Goal: Find specific page/section: Find specific page/section

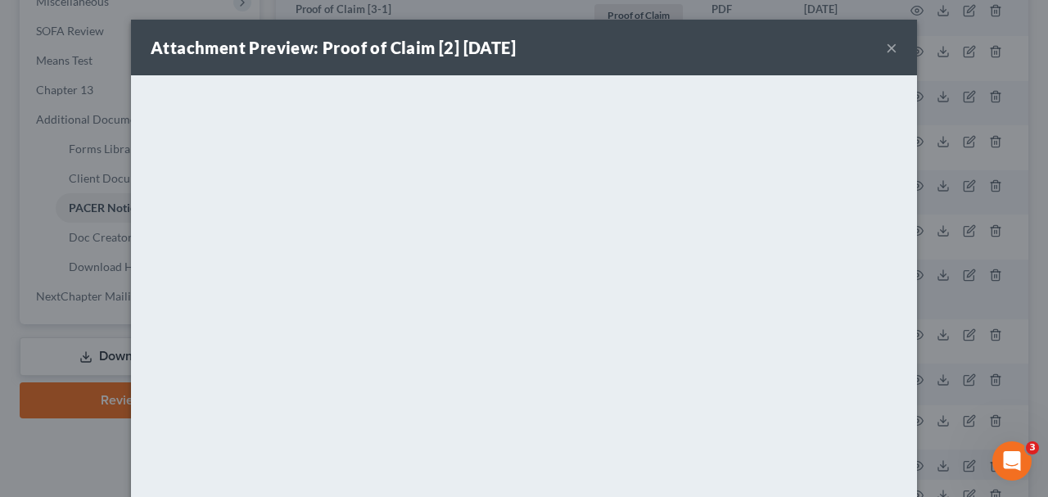
click at [896, 47] on button "×" at bounding box center [891, 48] width 11 height 20
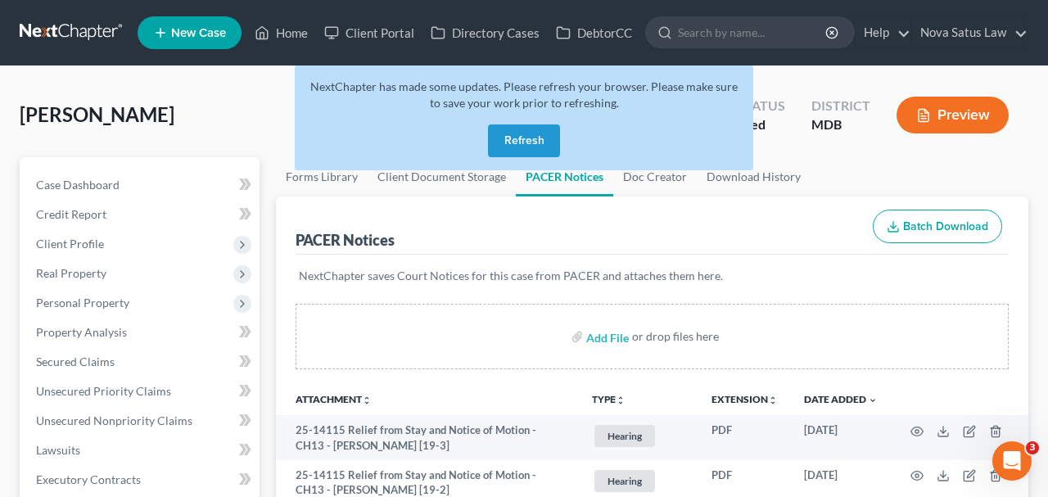
click at [540, 130] on button "Refresh" at bounding box center [524, 140] width 72 height 33
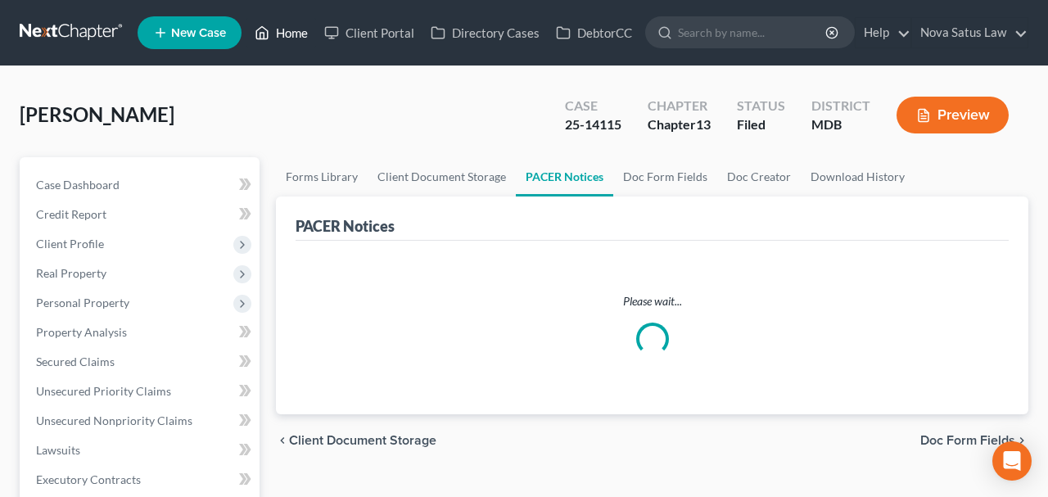
click at [278, 29] on link "Home" at bounding box center [281, 32] width 70 height 29
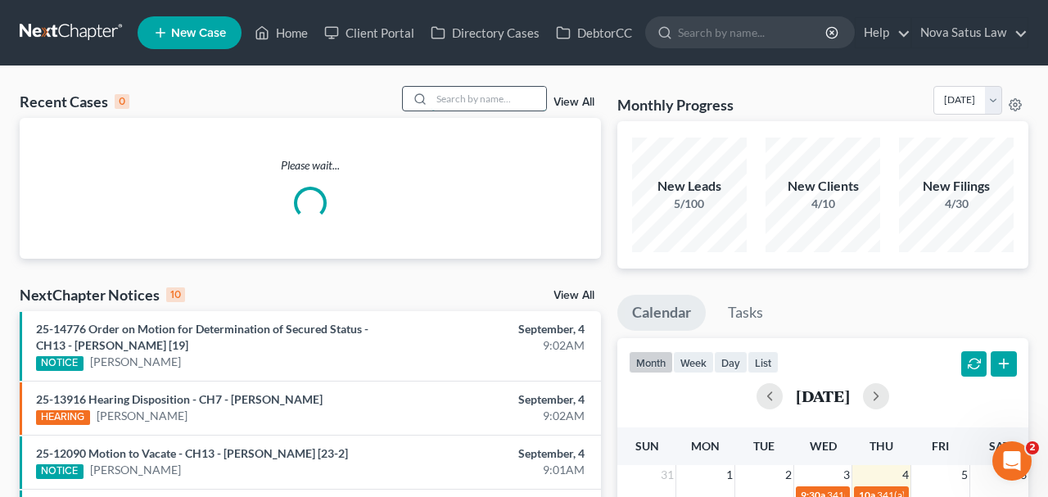
click at [440, 94] on input "search" at bounding box center [488, 99] width 115 height 24
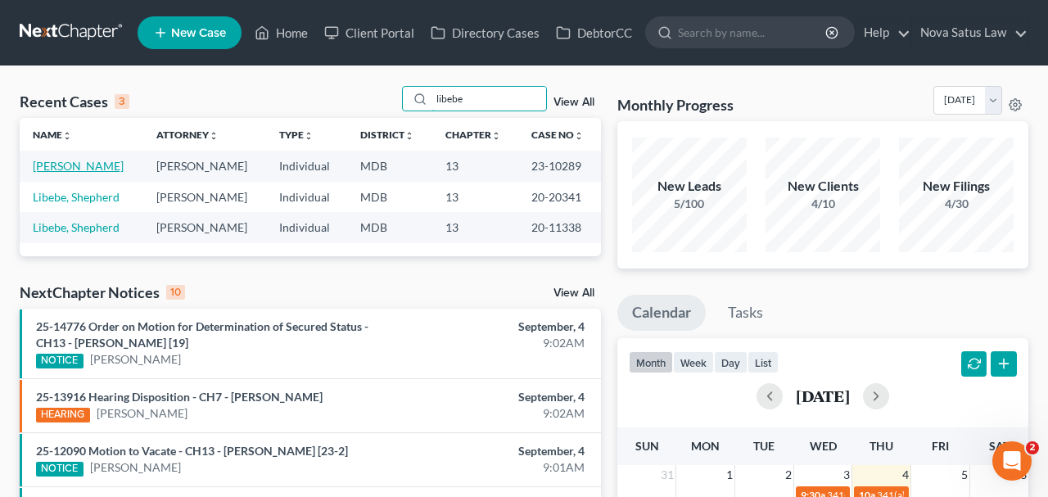
type input "libebe"
click at [89, 164] on link "Libebe, Melanie" at bounding box center [78, 166] width 91 height 14
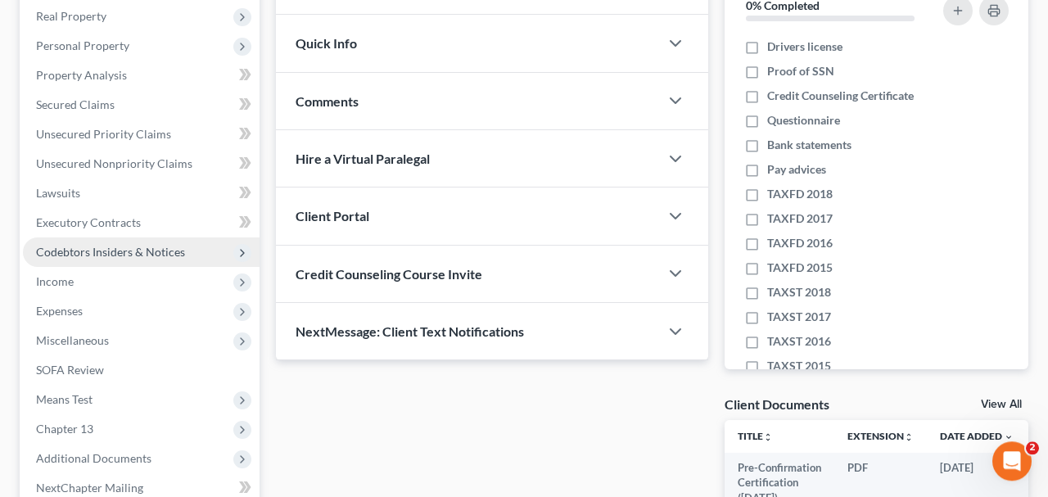
scroll to position [463, 0]
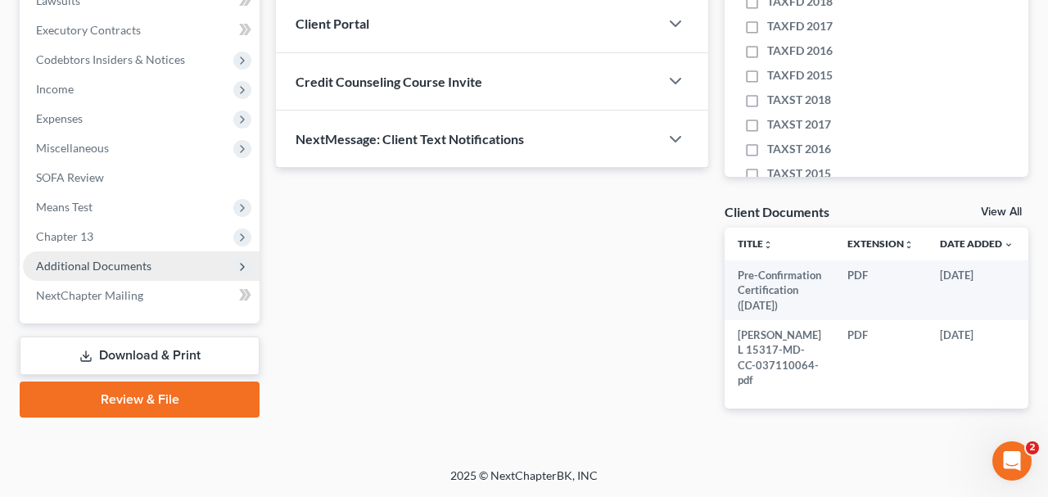
click at [120, 259] on span "Additional Documents" at bounding box center [93, 266] width 115 height 14
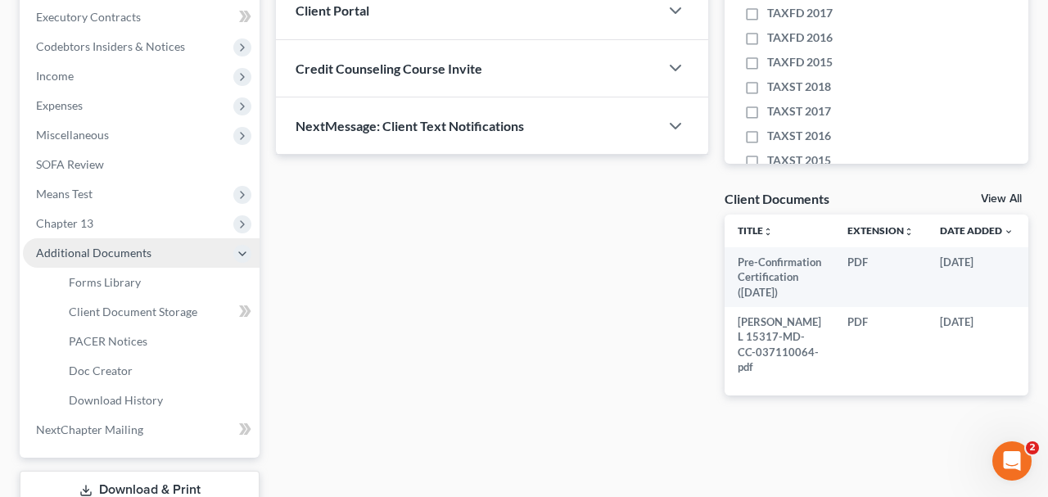
scroll to position [548, 0]
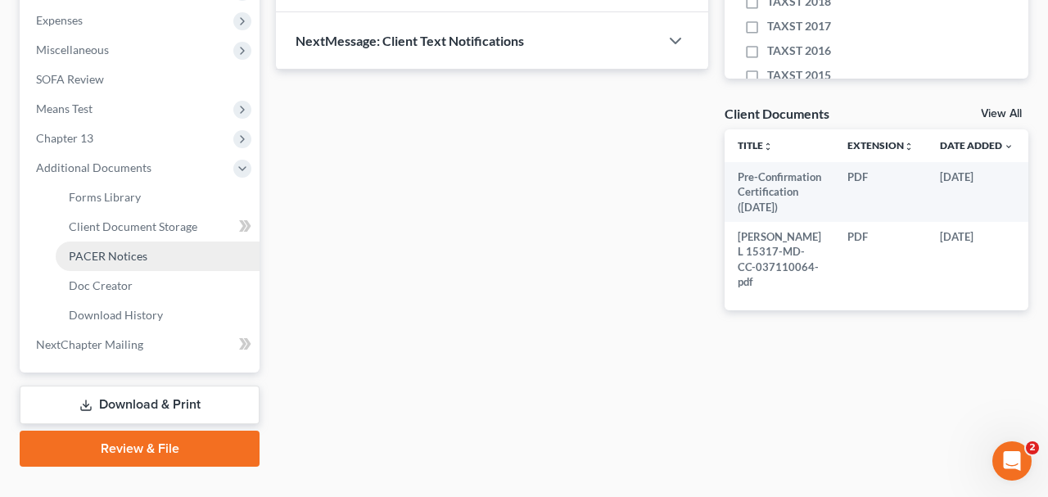
click at [120, 256] on span "PACER Notices" at bounding box center [108, 256] width 79 height 14
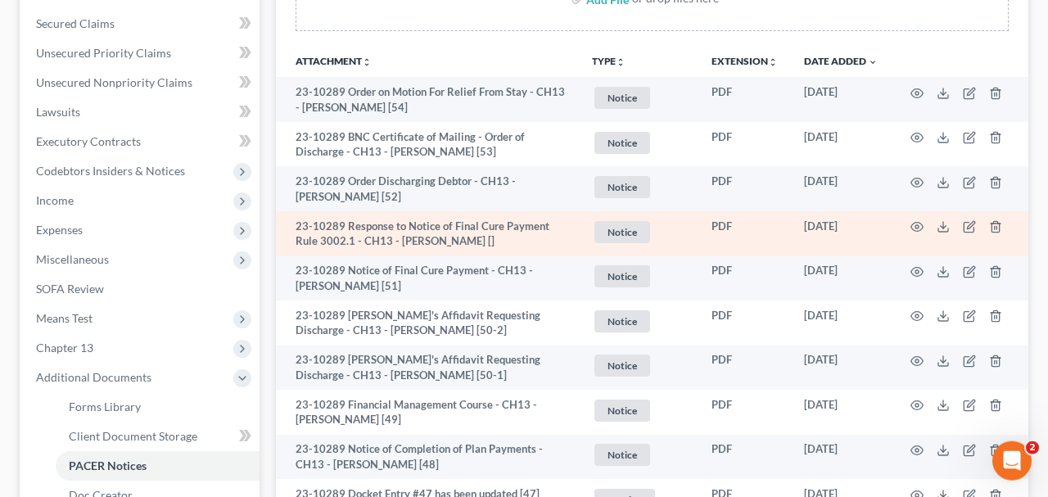
scroll to position [341, 0]
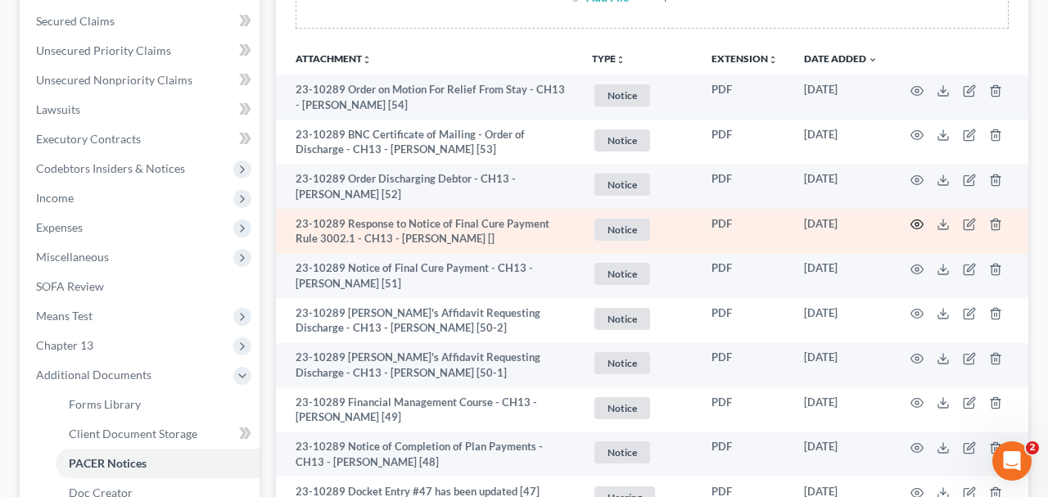
click at [918, 223] on circle "button" at bounding box center [916, 224] width 3 height 3
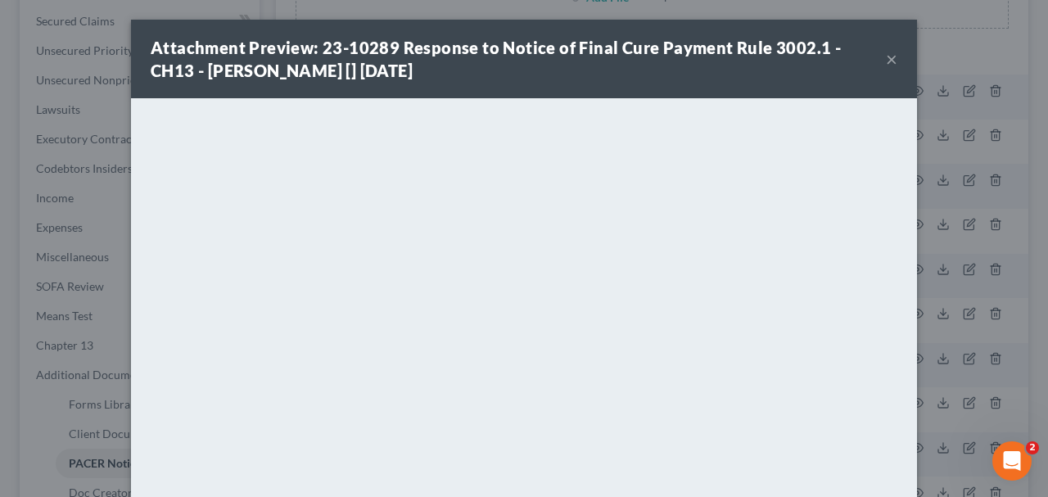
click at [893, 56] on button "×" at bounding box center [891, 59] width 11 height 20
